Goal: Information Seeking & Learning: Learn about a topic

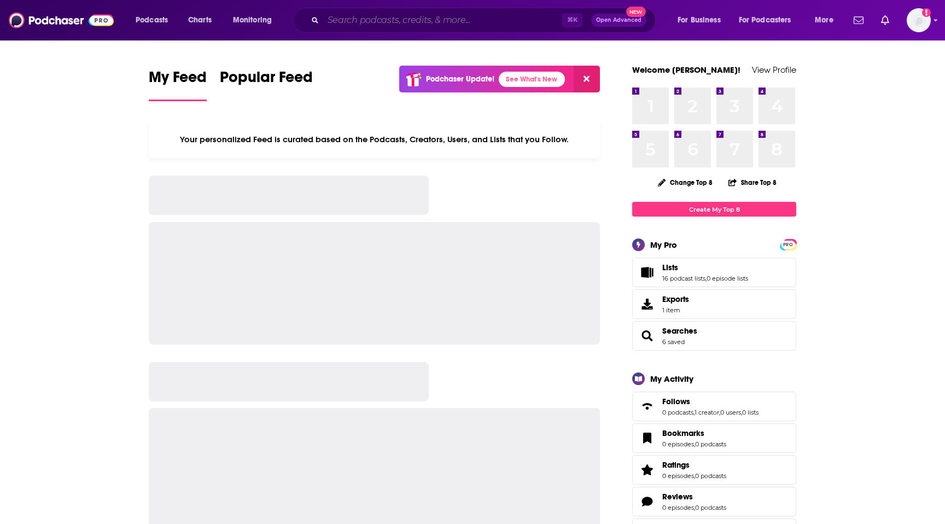
click at [389, 21] on input "Search podcasts, credits, & more..." at bounding box center [442, 20] width 239 height 18
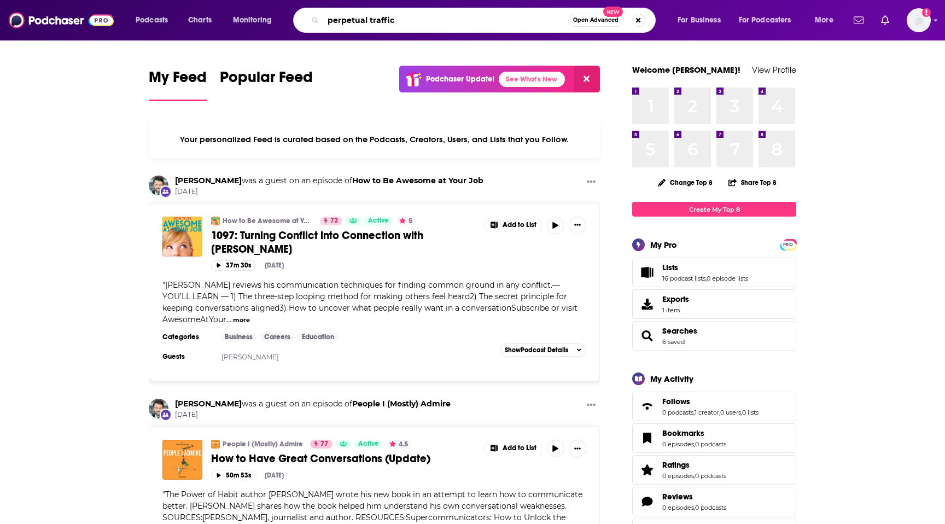
type input "perpetual traffic"
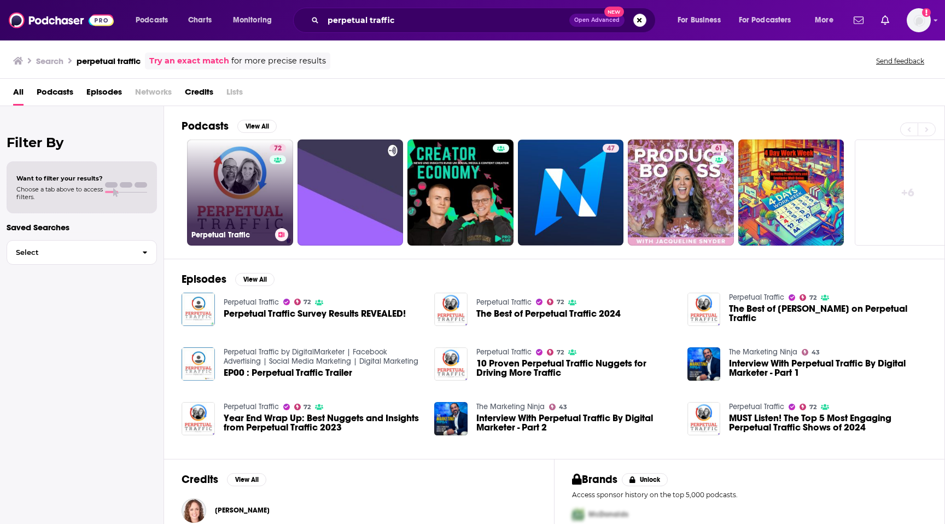
click at [248, 190] on link "72 Perpetual Traffic" at bounding box center [240, 192] width 106 height 106
